Goal: Information Seeking & Learning: Learn about a topic

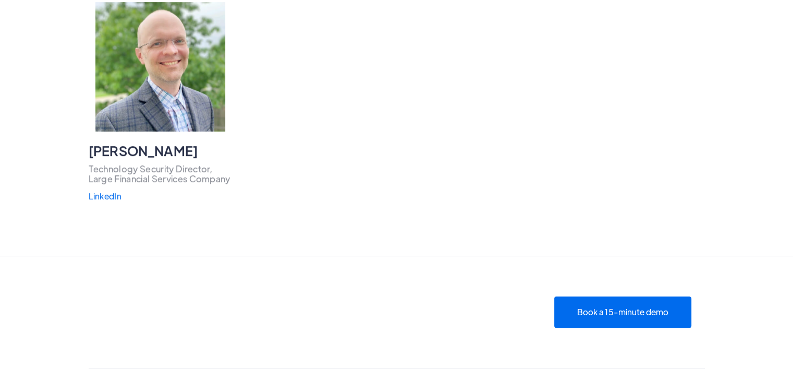
scroll to position [521, 0]
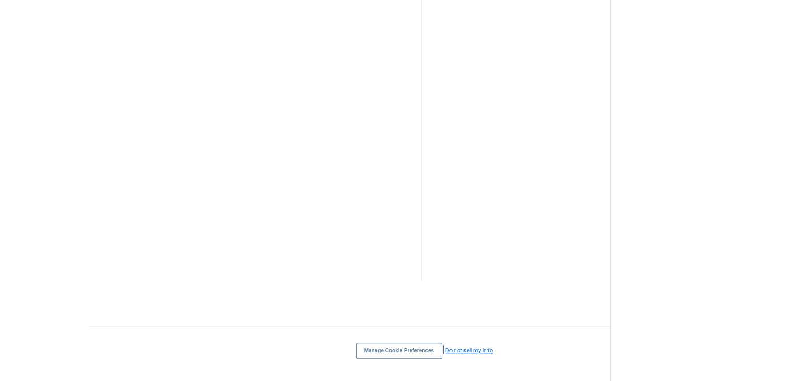
scroll to position [934, 0]
